Goal: Transaction & Acquisition: Purchase product/service

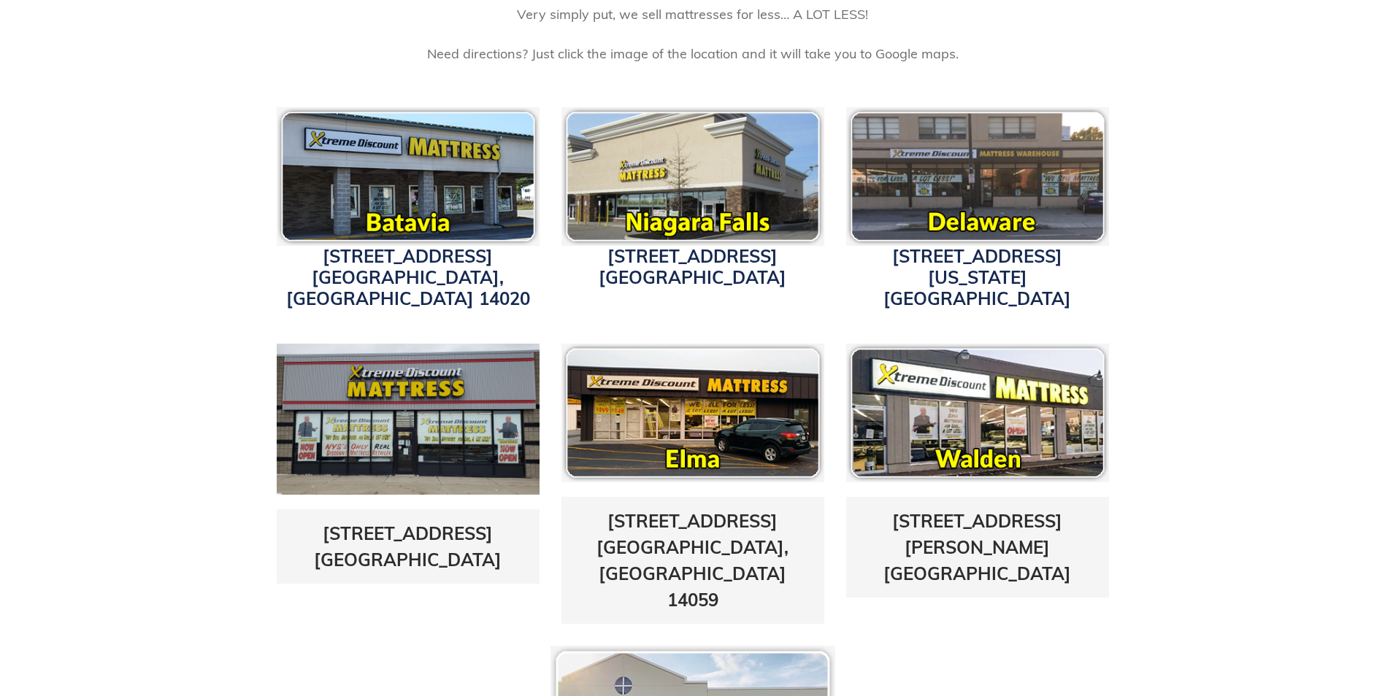
scroll to position [584, 0]
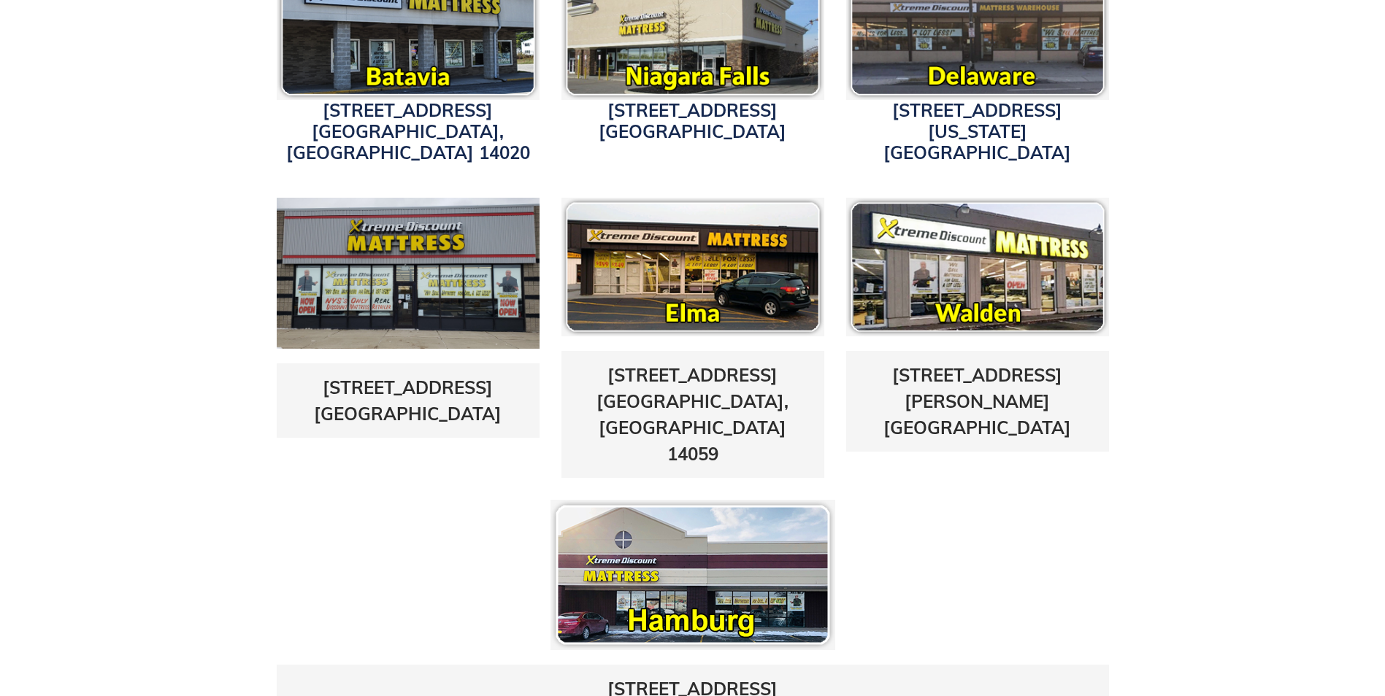
click at [699, 542] on img at bounding box center [692, 575] width 285 height 150
click at [681, 553] on img at bounding box center [692, 575] width 285 height 150
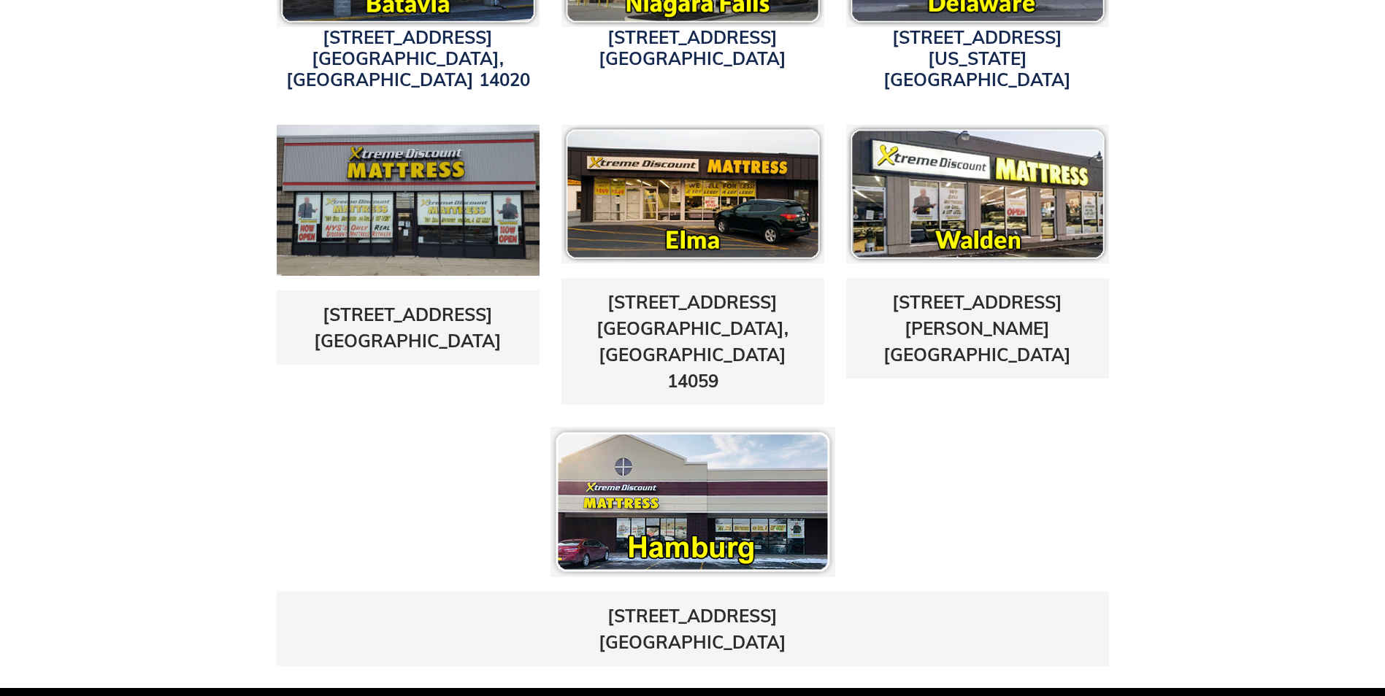
click at [730, 442] on img at bounding box center [692, 502] width 285 height 150
click at [686, 466] on img at bounding box center [692, 502] width 285 height 150
click at [684, 466] on img at bounding box center [692, 502] width 285 height 150
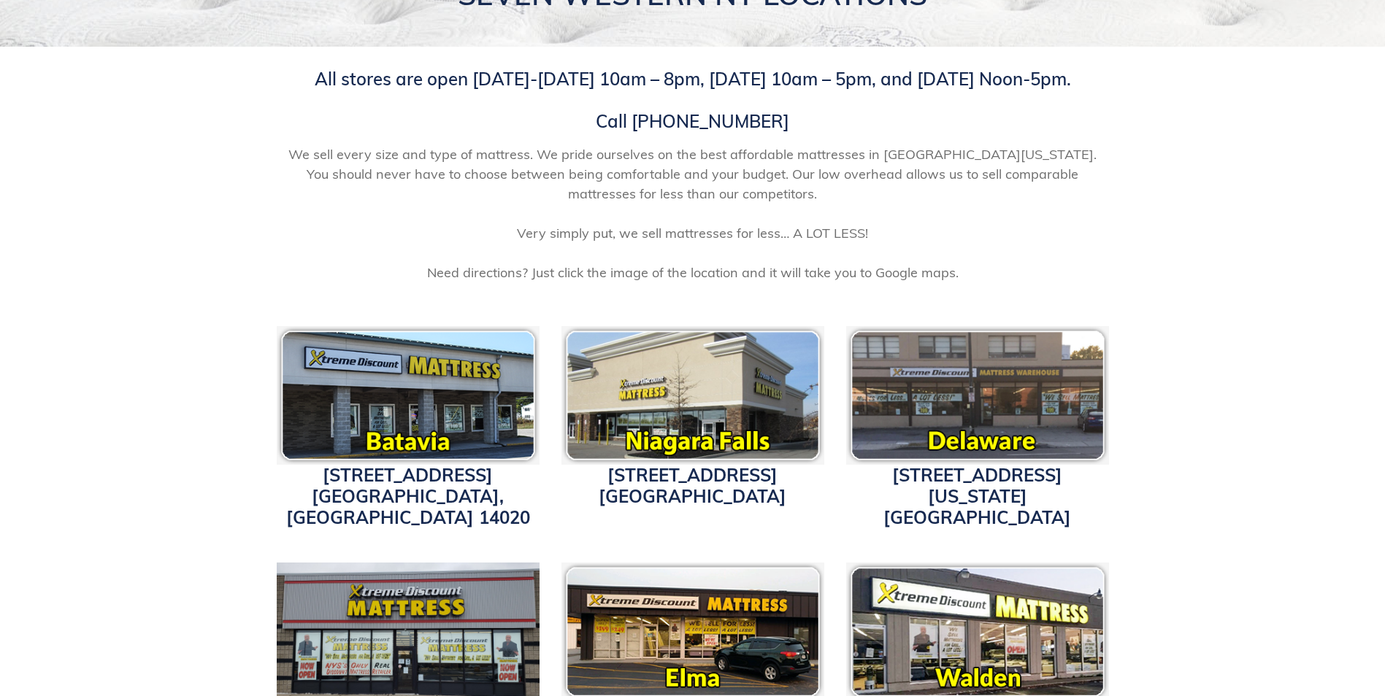
scroll to position [0, 0]
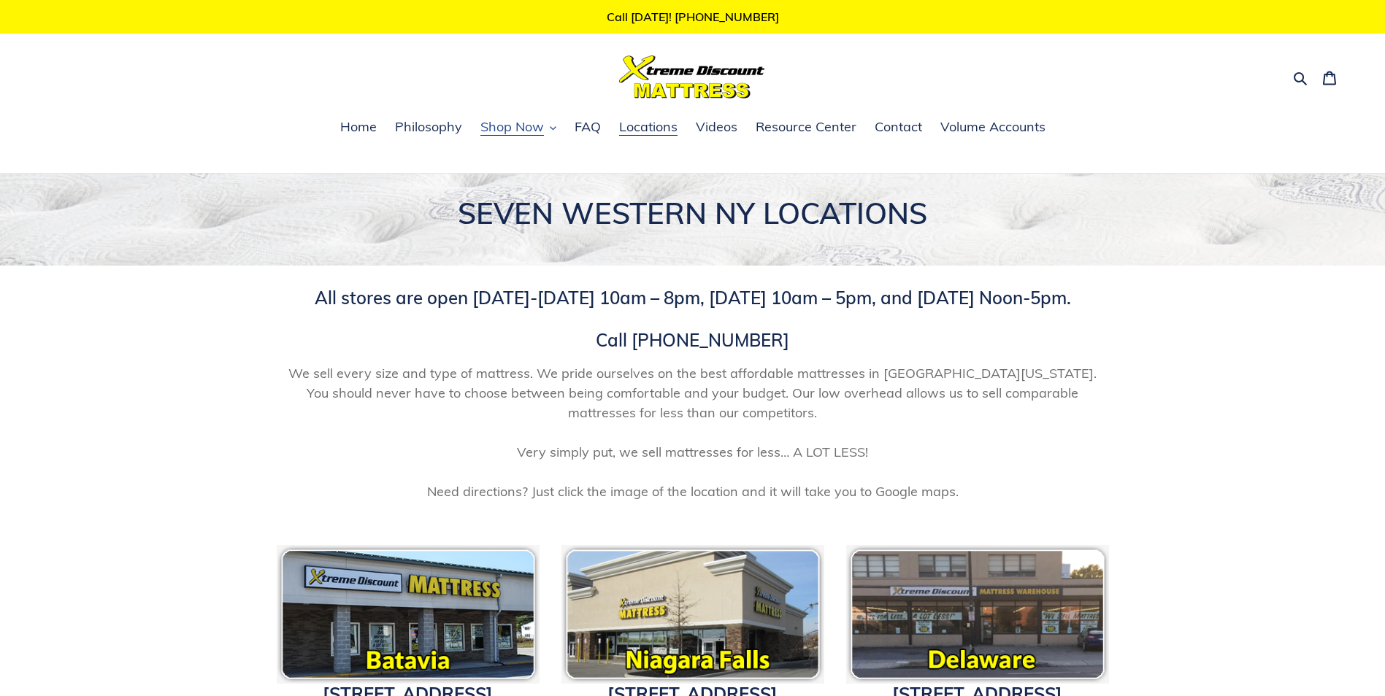
click at [509, 129] on span "Shop Now" at bounding box center [512, 127] width 64 height 18
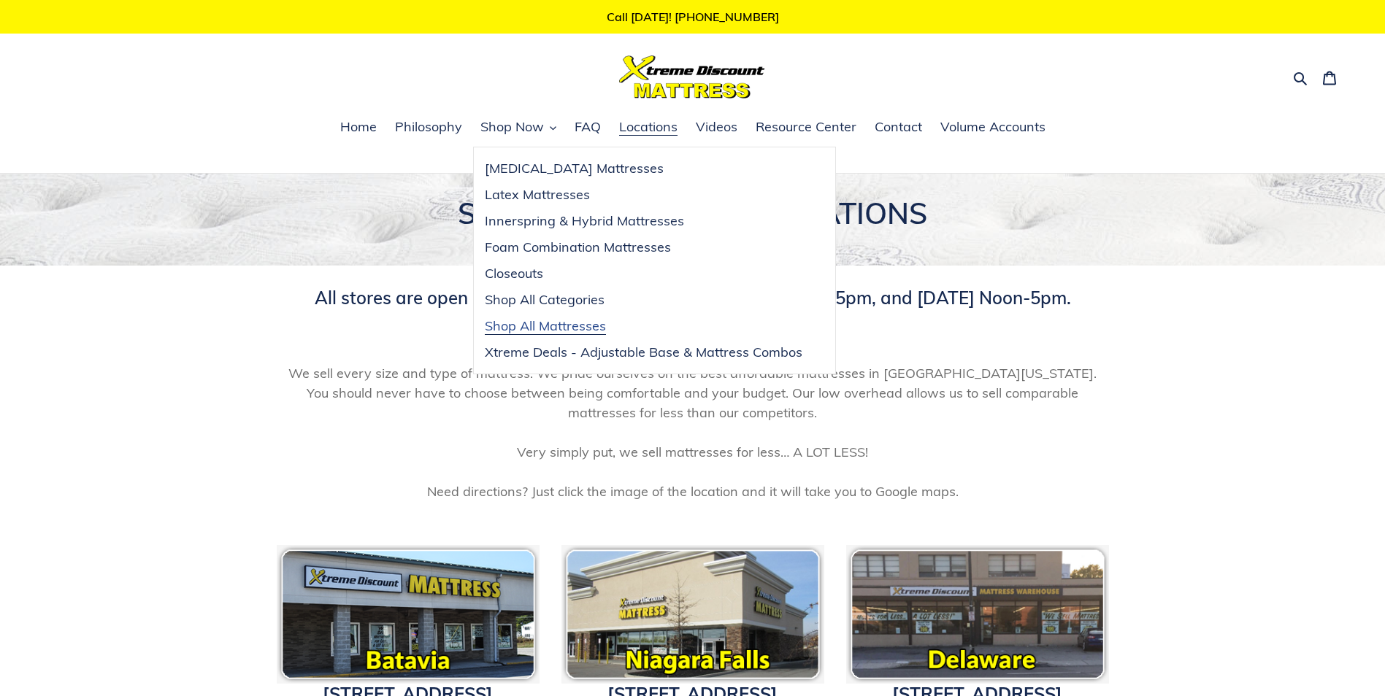
click at [524, 323] on span "Shop All Mattresses" at bounding box center [545, 327] width 121 height 18
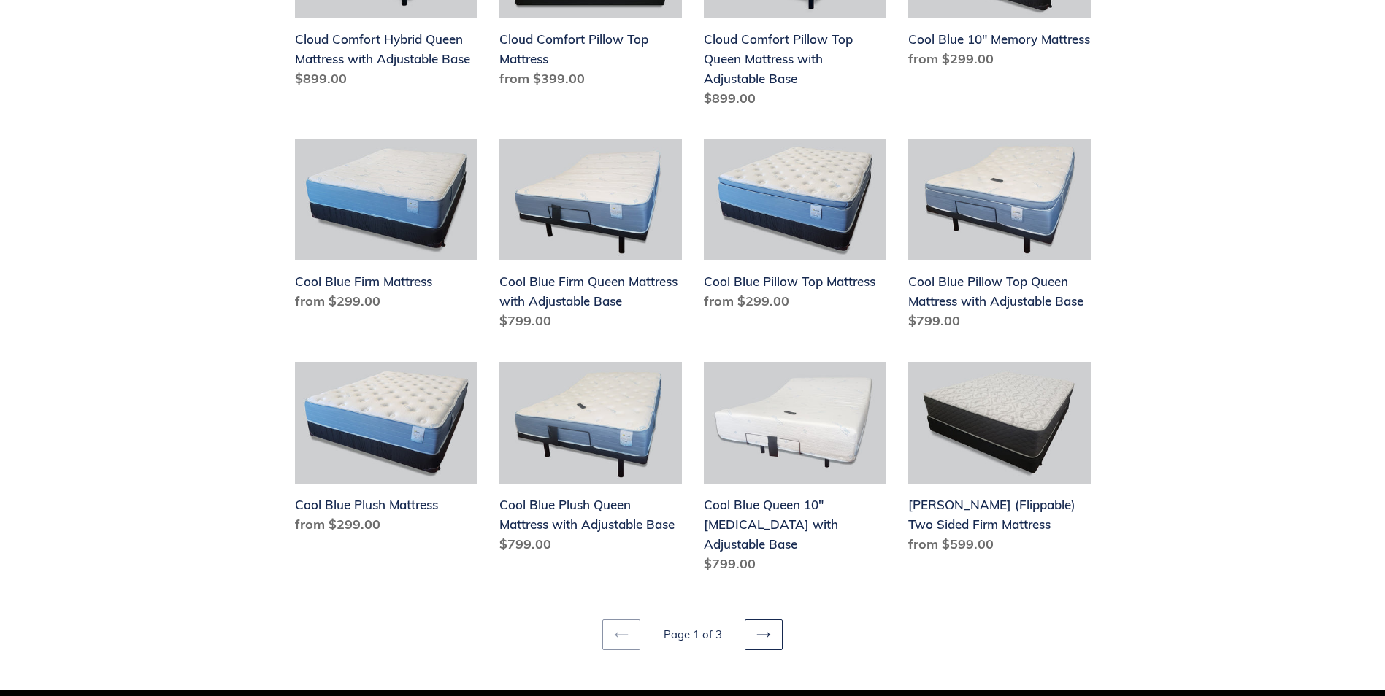
scroll to position [1679, 0]
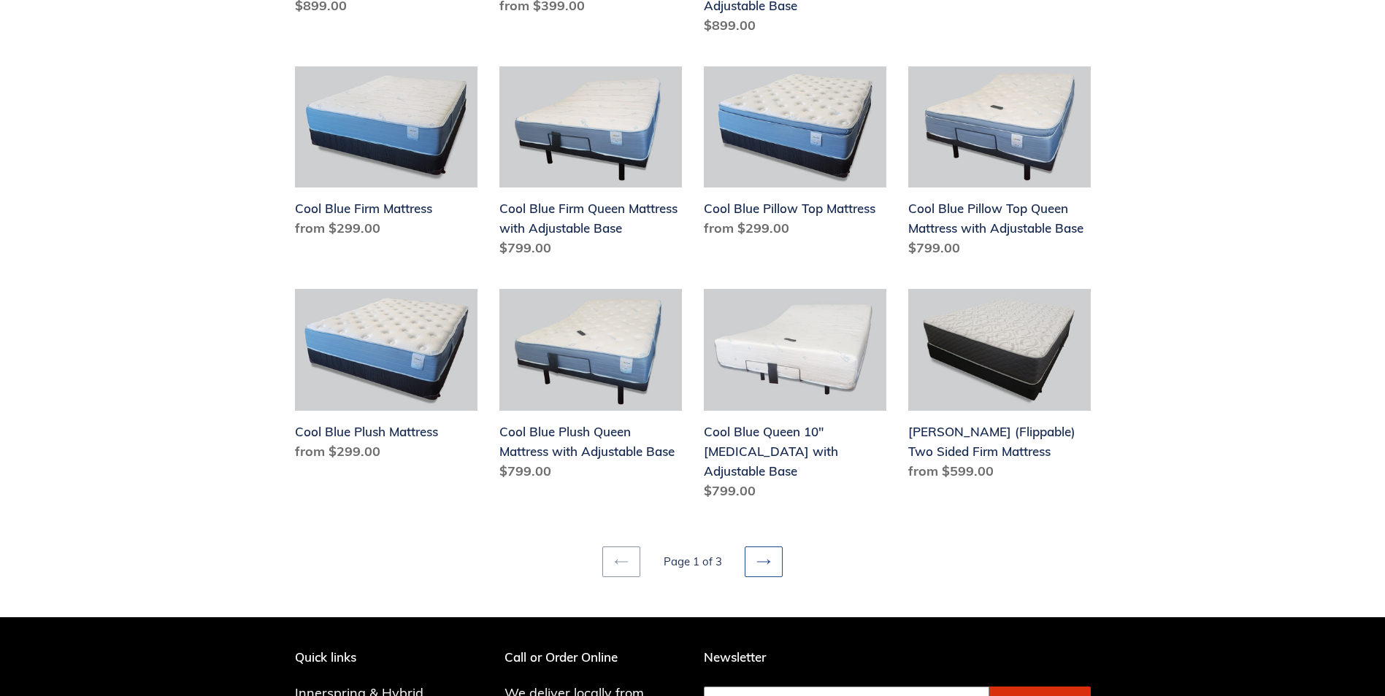
click at [751, 547] on link "Next page" at bounding box center [764, 562] width 38 height 31
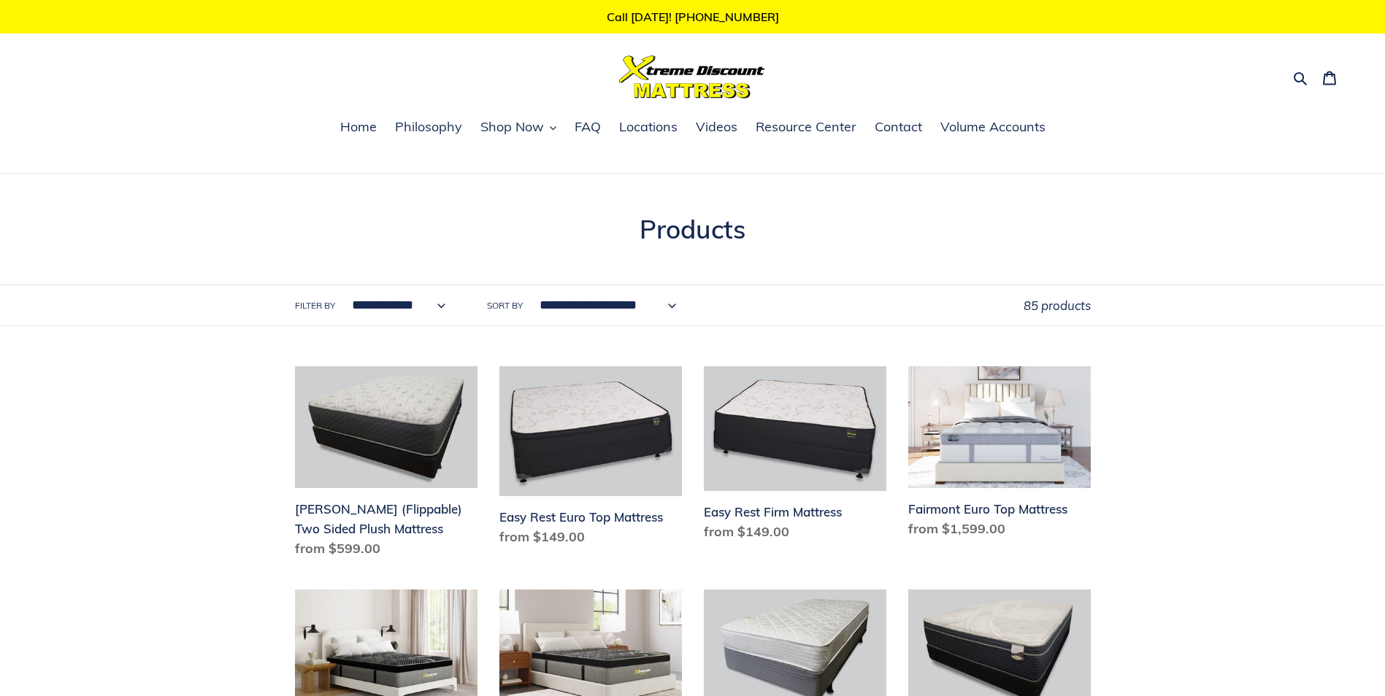
click at [308, 308] on label "Filter by" at bounding box center [315, 305] width 40 height 13
click at [339, 308] on select "**********" at bounding box center [395, 305] width 113 height 40
click at [412, 308] on select "**********" at bounding box center [395, 305] width 113 height 40
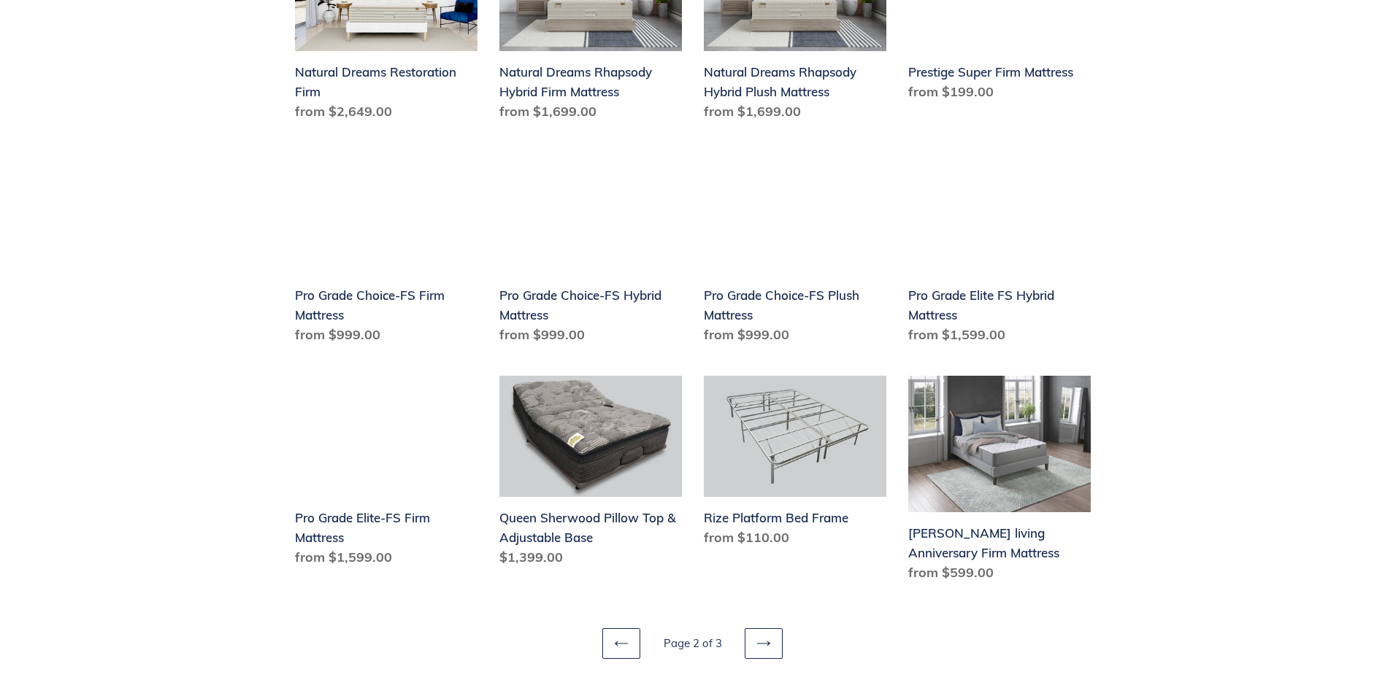
scroll to position [1752, 0]
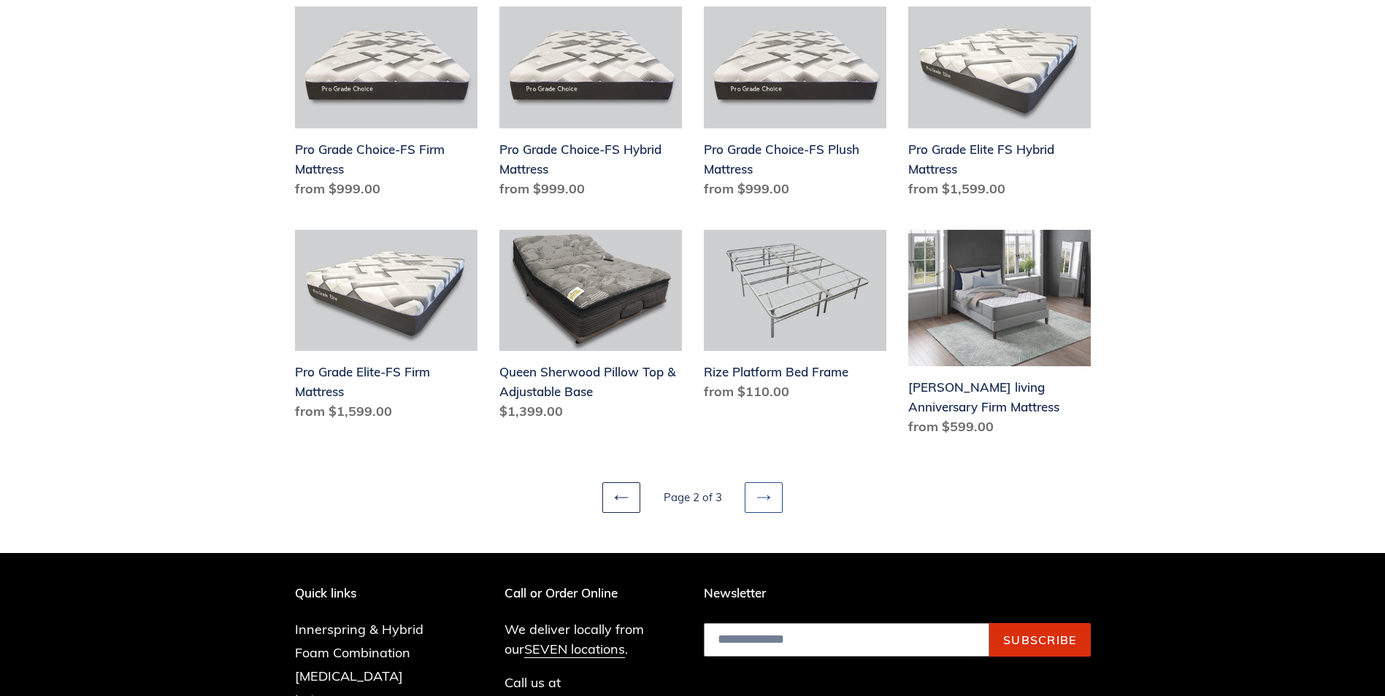
click at [765, 503] on icon at bounding box center [763, 498] width 15 height 15
